Goal: Information Seeking & Learning: Compare options

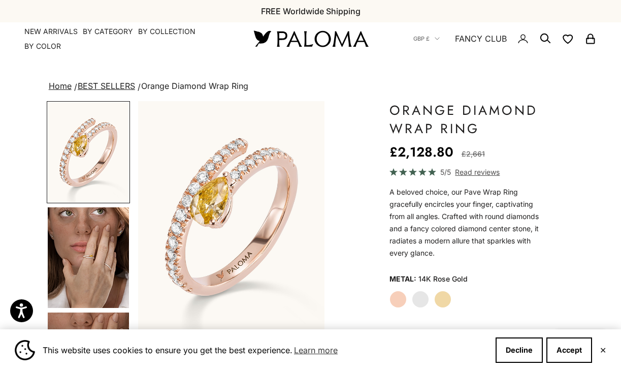
click at [101, 282] on img "Go to item 4" at bounding box center [88, 257] width 81 height 101
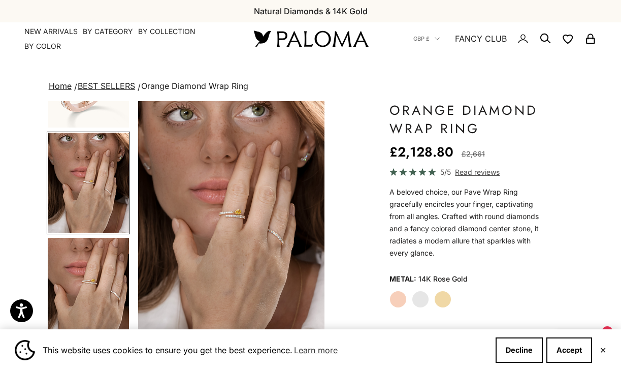
scroll to position [76, 0]
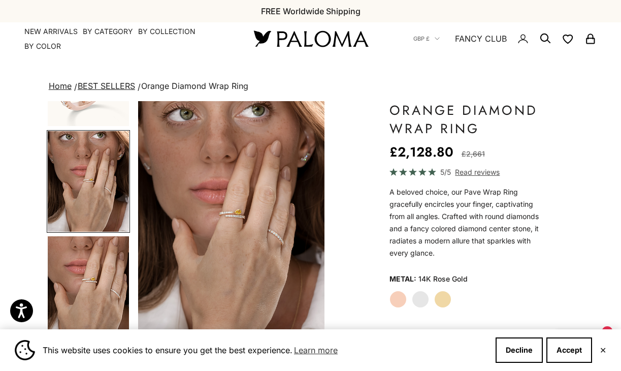
click at [219, 231] on img "Item 4 of 18" at bounding box center [231, 216] width 186 height 230
click at [96, 85] on link "BEST SELLERS" at bounding box center [106, 86] width 57 height 10
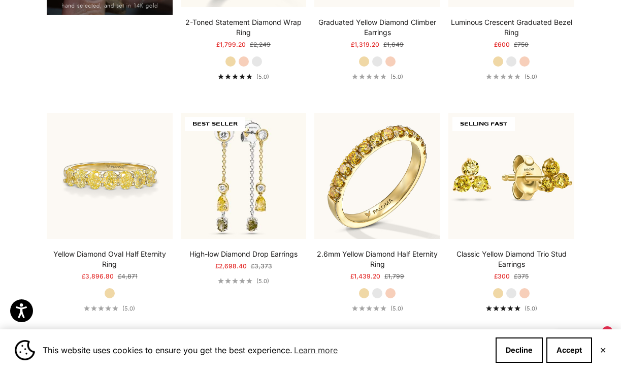
scroll to position [871, 0]
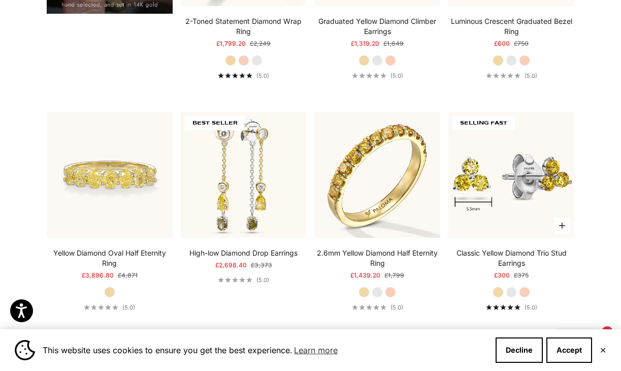
click at [492, 204] on img at bounding box center [511, 175] width 126 height 126
click at [526, 288] on label "Rose Gold" at bounding box center [524, 291] width 11 height 11
click at [497, 295] on label "Yellow Gold" at bounding box center [498, 291] width 11 height 11
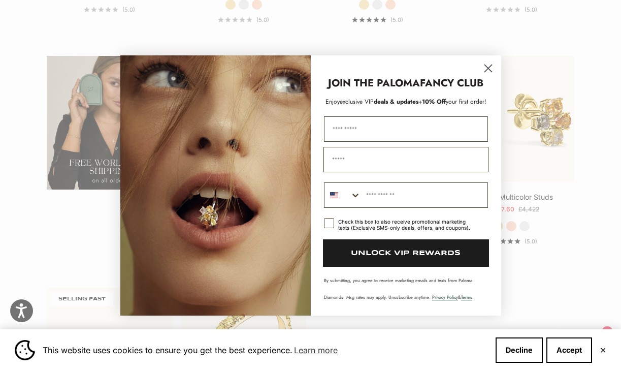
scroll to position [1627, 0]
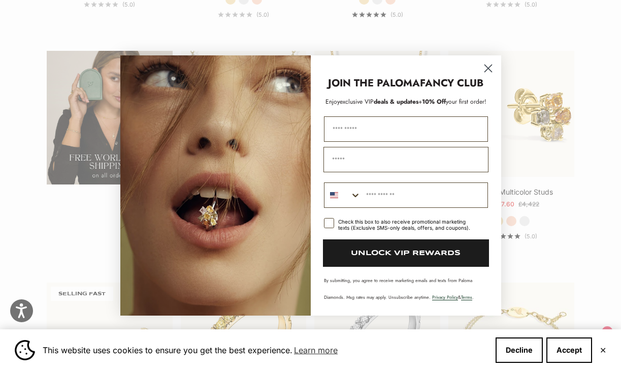
click at [488, 67] on circle "Close dialog" at bounding box center [487, 68] width 17 height 17
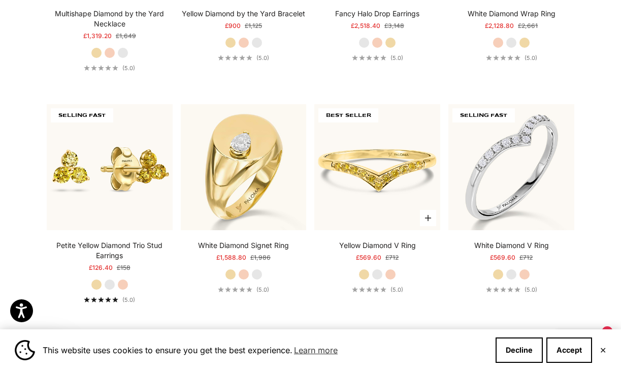
scroll to position [2501, 0]
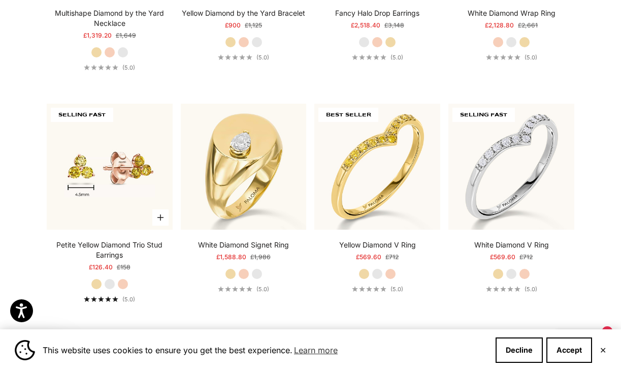
click at [121, 209] on img at bounding box center [110, 167] width 126 height 126
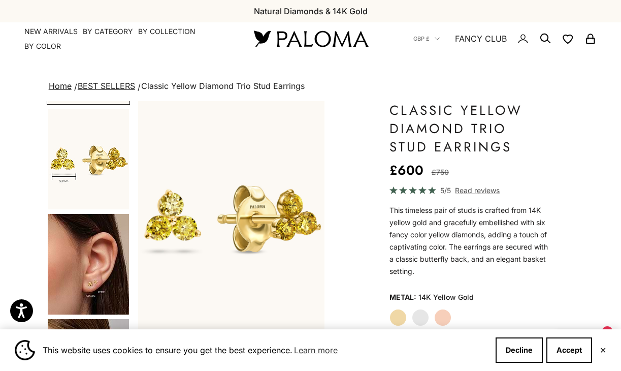
scroll to position [114, 0]
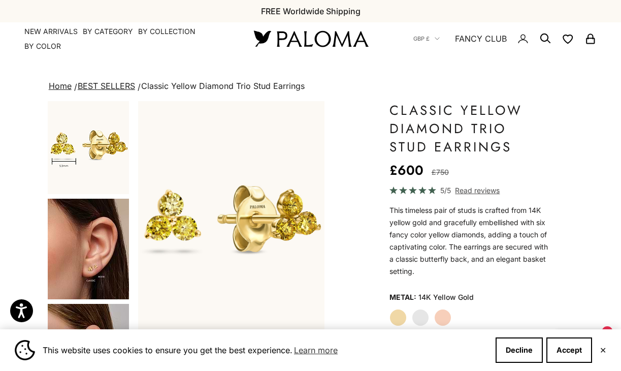
click at [94, 278] on img "Go to item 4" at bounding box center [88, 249] width 81 height 101
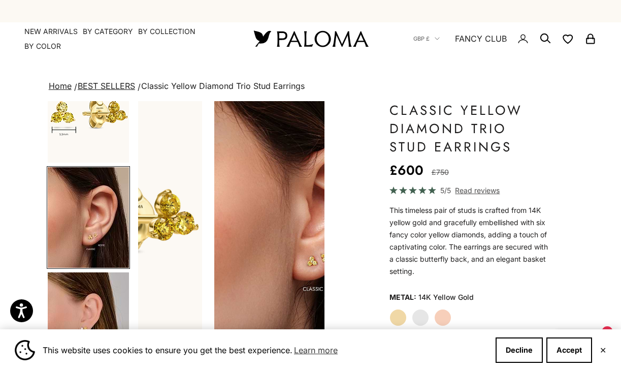
scroll to position [0, 397]
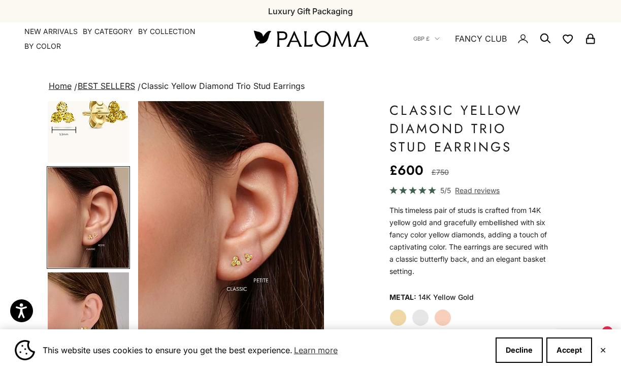
click at [94, 294] on img "Go to item 6" at bounding box center [88, 322] width 81 height 101
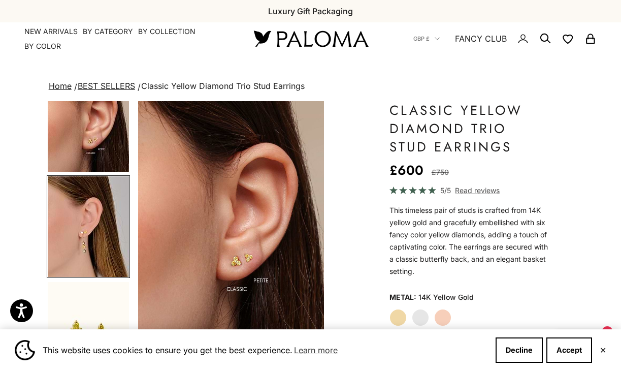
scroll to position [0, 596]
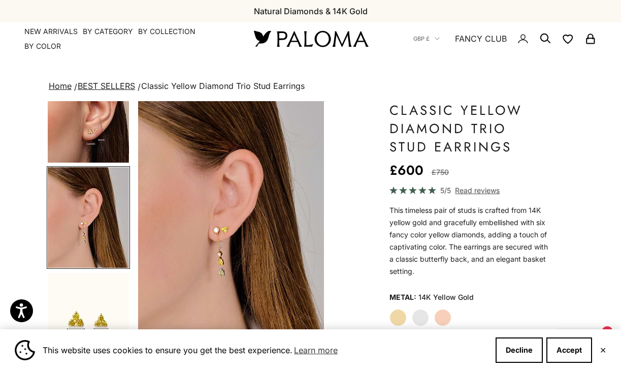
click at [100, 232] on img "Go to item 6" at bounding box center [88, 217] width 81 height 101
click at [107, 148] on img "Go to item 4" at bounding box center [88, 112] width 81 height 101
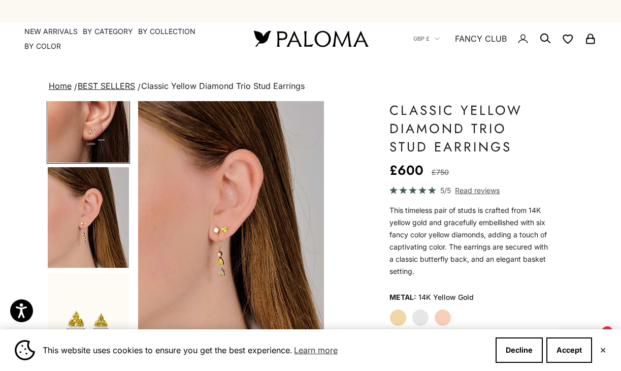
scroll to position [0, 397]
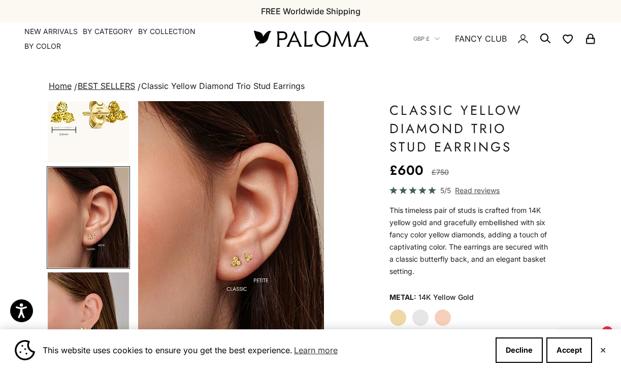
click at [234, 262] on img "Item 4 of 16" at bounding box center [231, 216] width 186 height 230
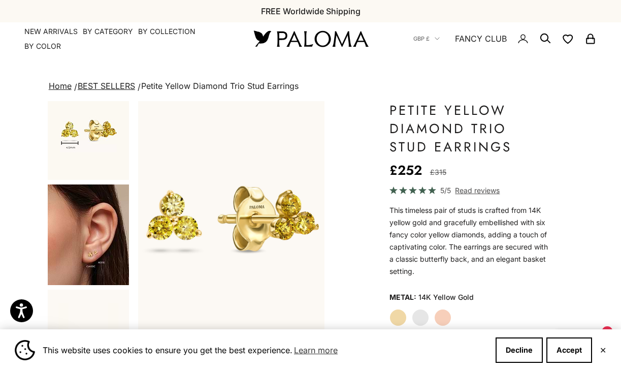
click at [101, 236] on img "Go to item 4" at bounding box center [88, 234] width 81 height 101
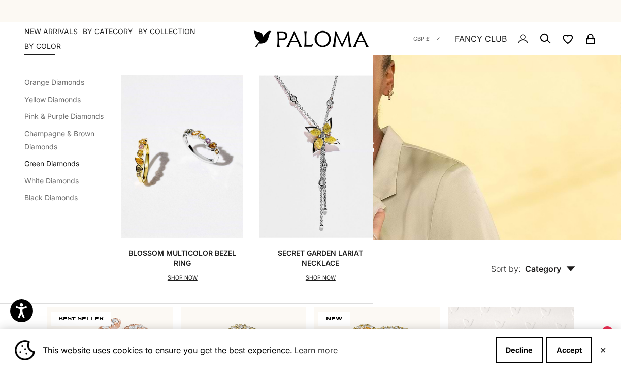
click at [37, 163] on link "Green Diamonds" at bounding box center [51, 163] width 55 height 9
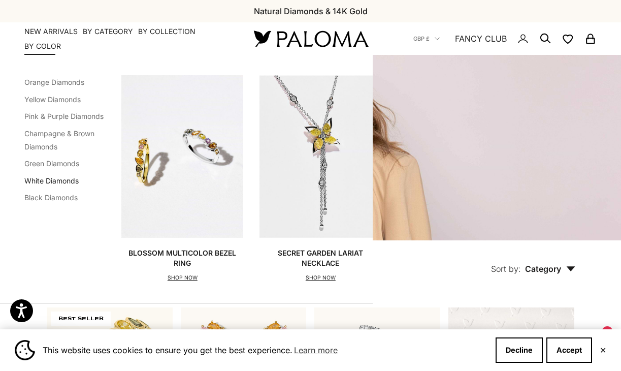
click at [48, 180] on link "White Diamonds" at bounding box center [51, 180] width 54 height 9
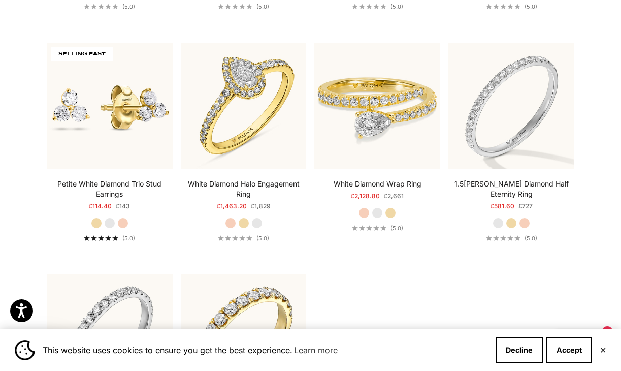
scroll to position [2534, 0]
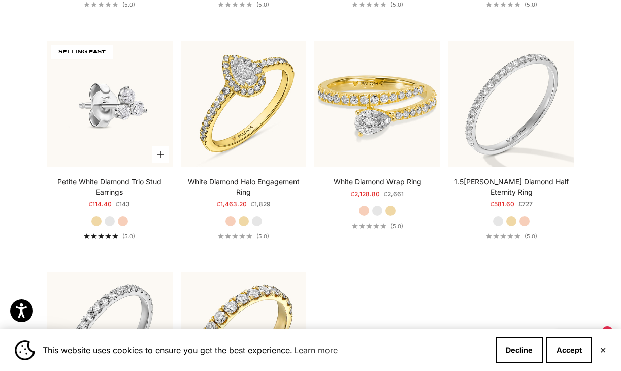
click at [109, 138] on img at bounding box center [110, 104] width 126 height 126
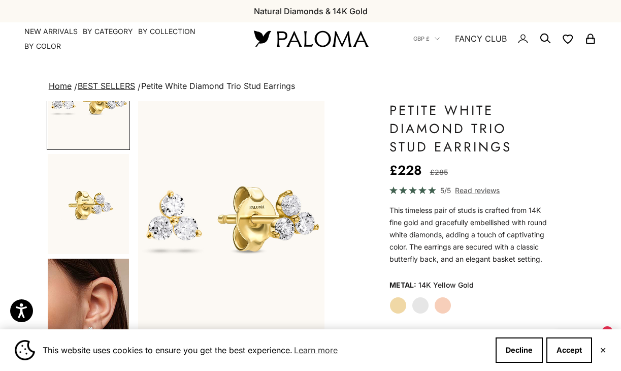
scroll to position [67, 0]
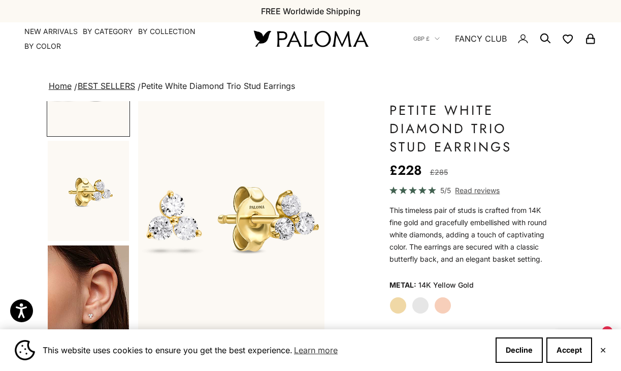
click at [104, 288] on img "Go to item 4" at bounding box center [88, 295] width 81 height 101
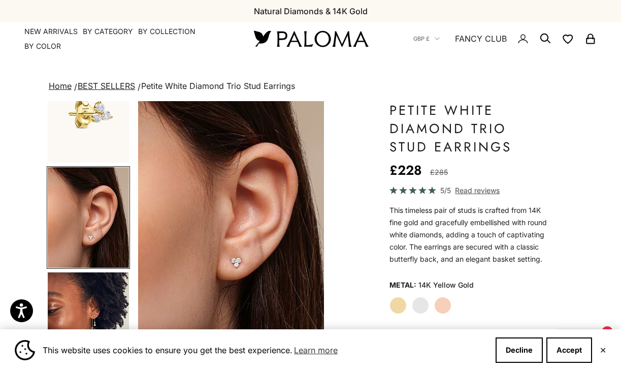
click at [242, 268] on img "Item 4 of 17" at bounding box center [231, 216] width 186 height 230
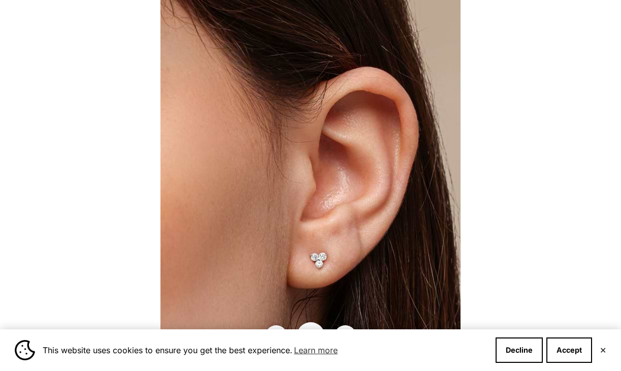
click at [311, 254] on img at bounding box center [311, 185] width 300 height 371
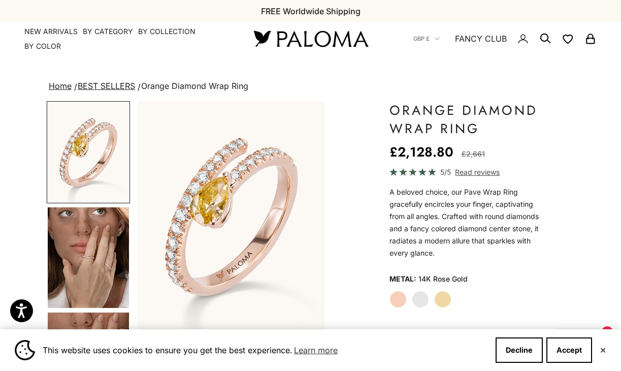
click at [106, 251] on img "Go to item 4" at bounding box center [88, 257] width 81 height 101
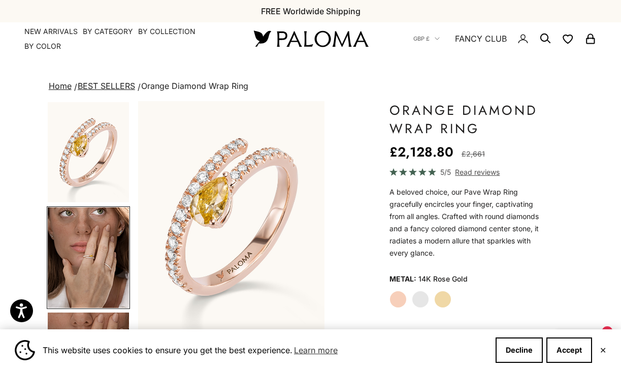
scroll to position [0, 199]
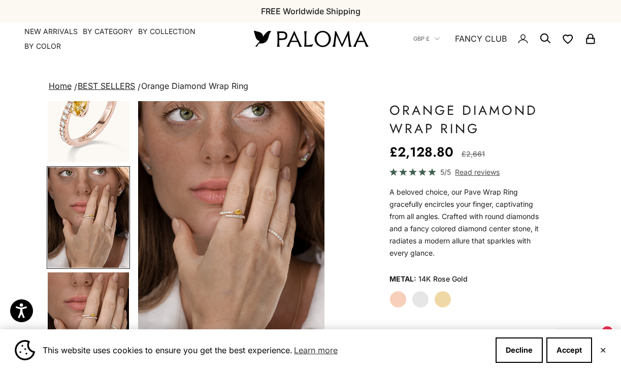
click at [223, 217] on img "Item 4 of 18" at bounding box center [231, 216] width 186 height 230
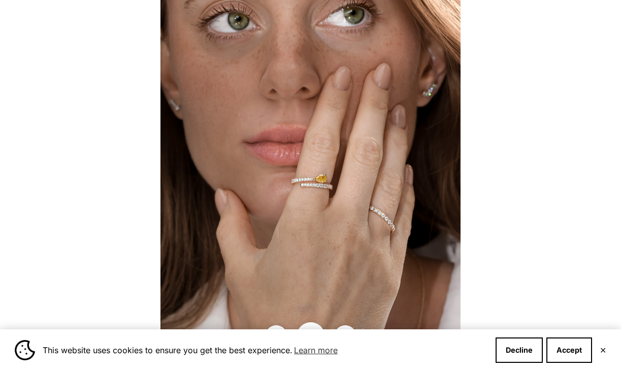
click at [299, 198] on img at bounding box center [311, 185] width 300 height 371
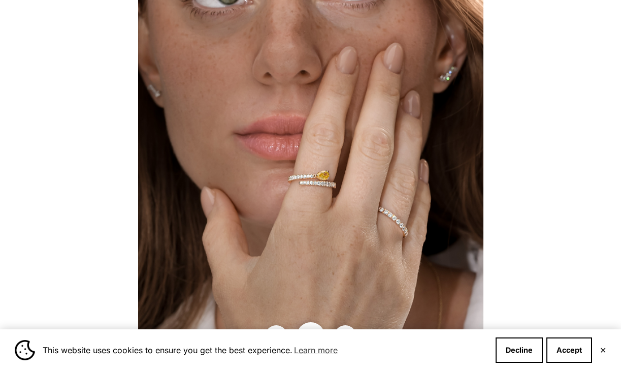
click at [299, 198] on img at bounding box center [310, 183] width 345 height 427
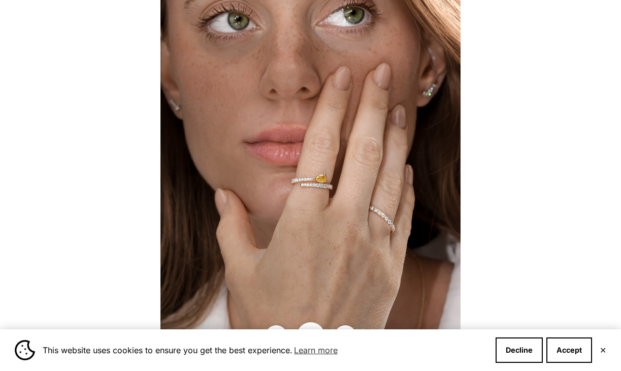
click at [299, 198] on img at bounding box center [311, 185] width 300 height 371
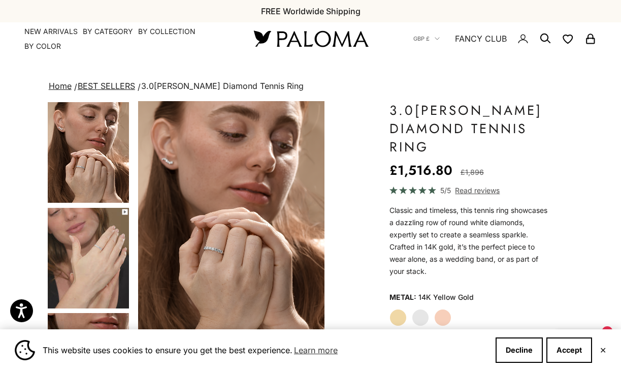
click at [208, 248] on img "Item 4 of 13" at bounding box center [231, 216] width 186 height 230
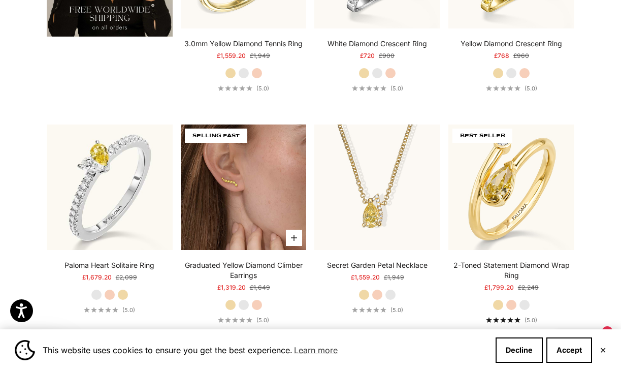
scroll to position [1684, 0]
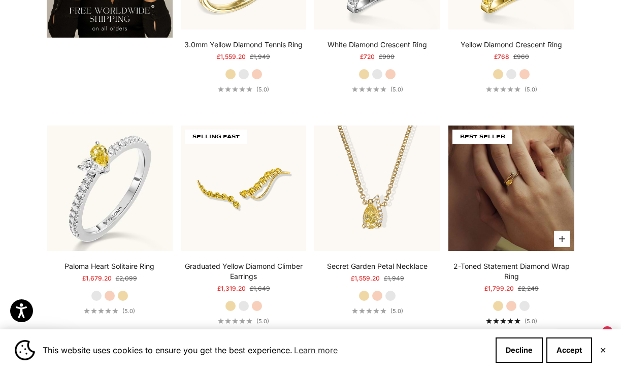
click at [474, 169] on img at bounding box center [511, 188] width 126 height 126
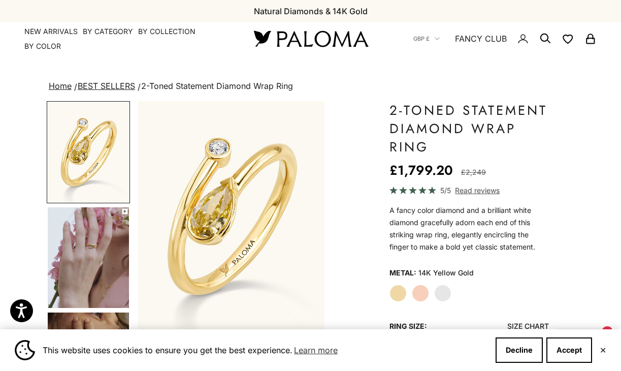
click at [111, 246] on img "Go to item 4" at bounding box center [88, 257] width 81 height 101
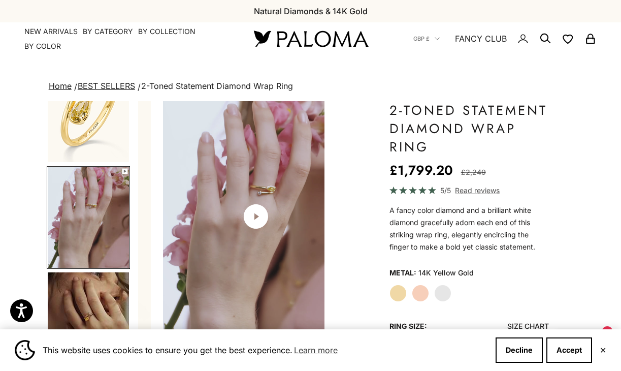
scroll to position [0, 199]
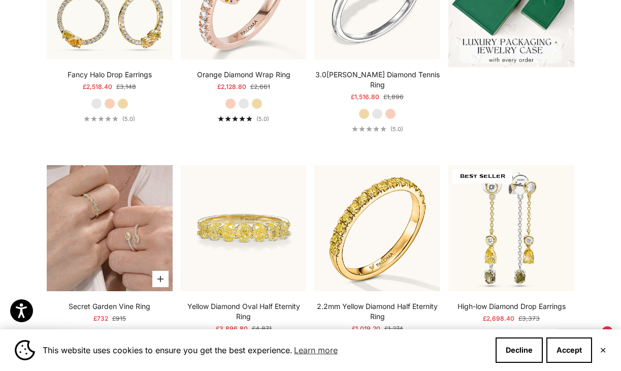
scroll to position [274, 0]
click at [132, 244] on img at bounding box center [110, 228] width 126 height 126
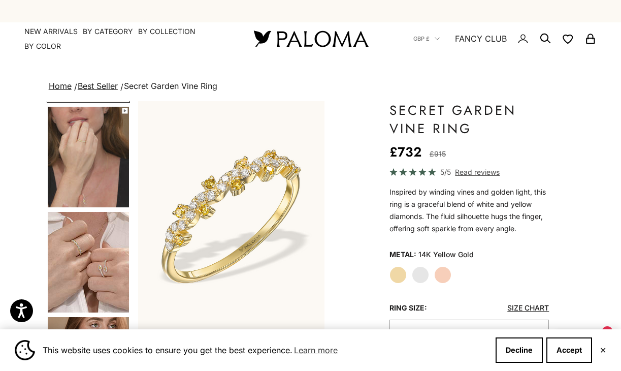
scroll to position [151, 0]
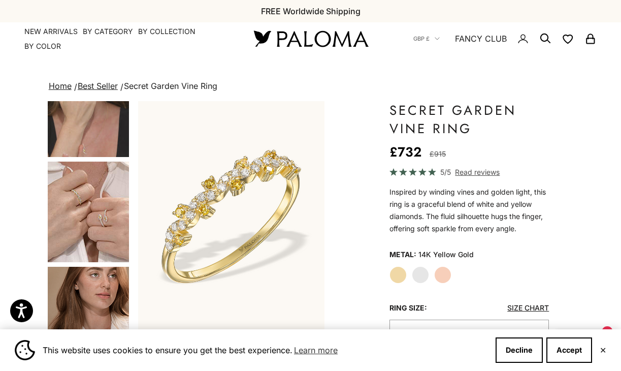
click at [94, 233] on img "Go to item 5" at bounding box center [88, 212] width 81 height 101
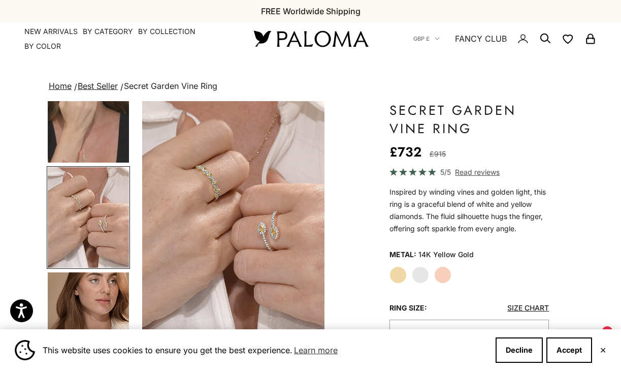
scroll to position [0, 397]
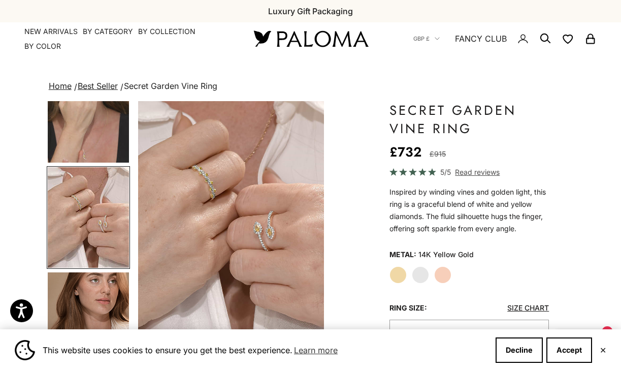
click at [214, 218] on img "Item 5 of 13" at bounding box center [231, 216] width 186 height 230
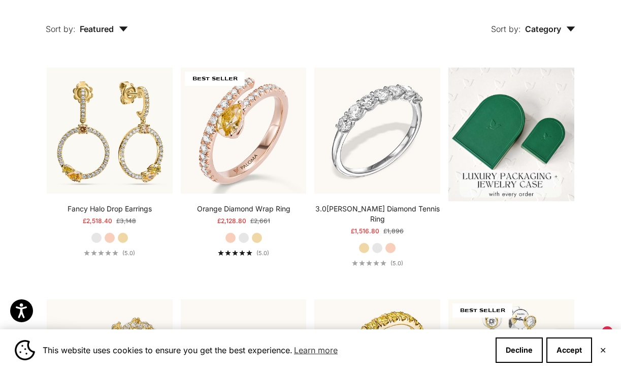
scroll to position [147, 0]
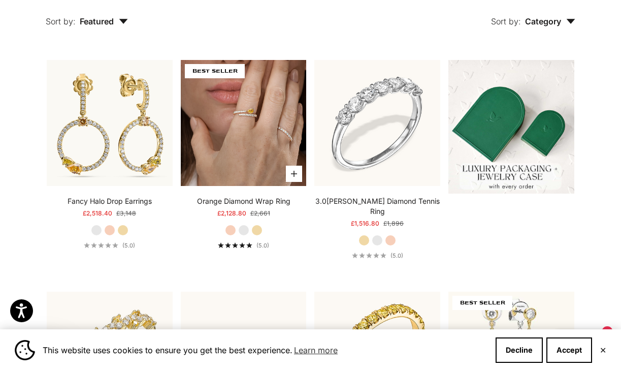
click at [216, 170] on img at bounding box center [244, 123] width 126 height 126
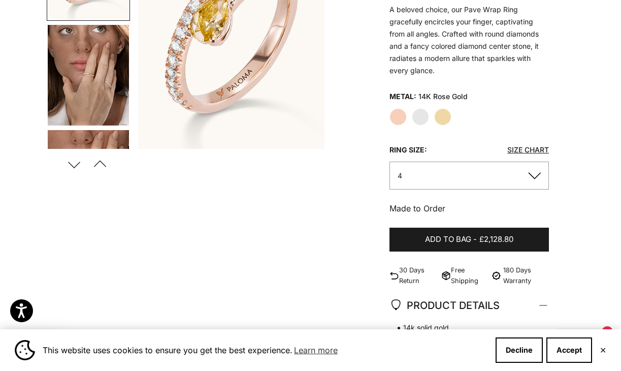
scroll to position [182, 0]
click at [112, 107] on img "Go to item 4" at bounding box center [88, 75] width 81 height 101
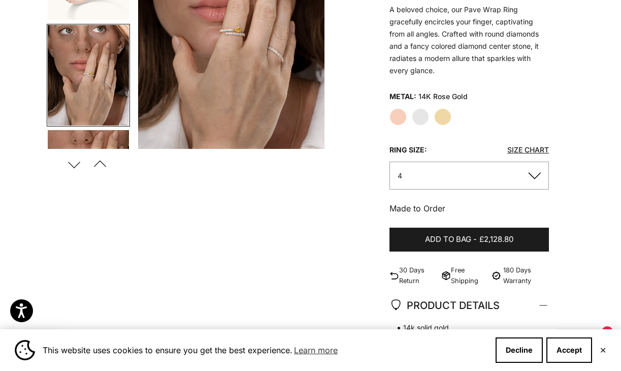
scroll to position [0, 0]
click at [221, 67] on img "Item 4 of 18" at bounding box center [231, 34] width 186 height 230
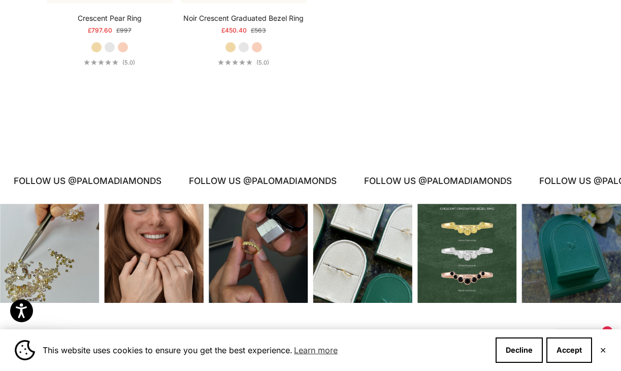
scroll to position [1812, 0]
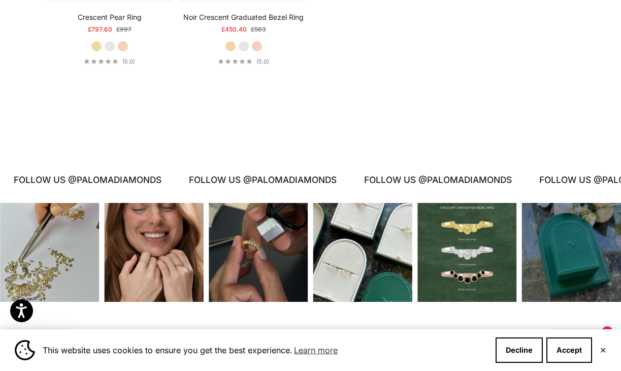
click at [261, 248] on div "Instagram post opens in a popup" at bounding box center [258, 252] width 99 height 99
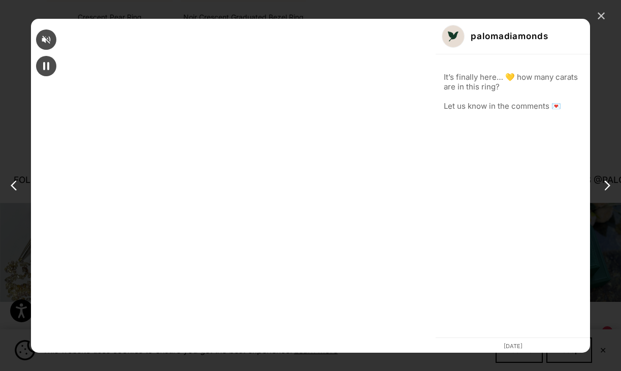
click at [597, 14] on div "✕" at bounding box center [601, 16] width 15 height 15
